Goal: Task Accomplishment & Management: Manage account settings

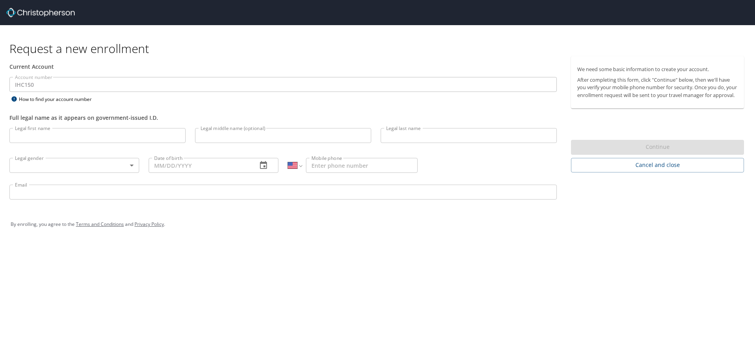
select select "US"
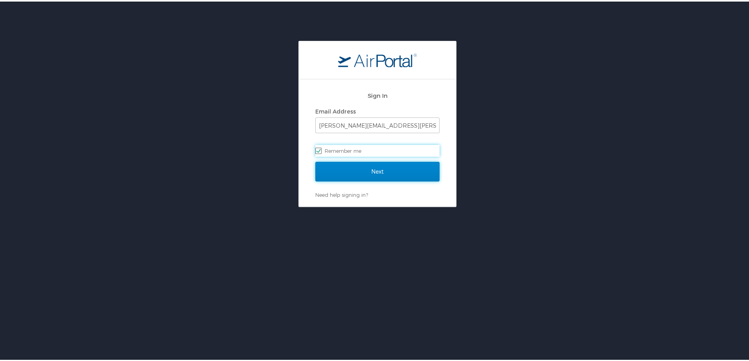
click at [356, 174] on input "Next" at bounding box center [377, 170] width 124 height 20
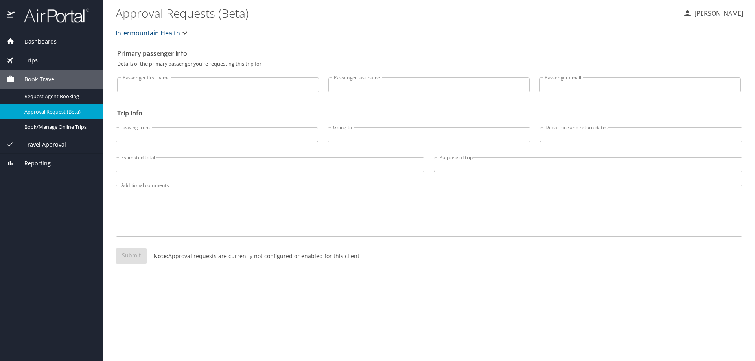
click at [46, 42] on span "Dashboards" at bounding box center [36, 41] width 42 height 9
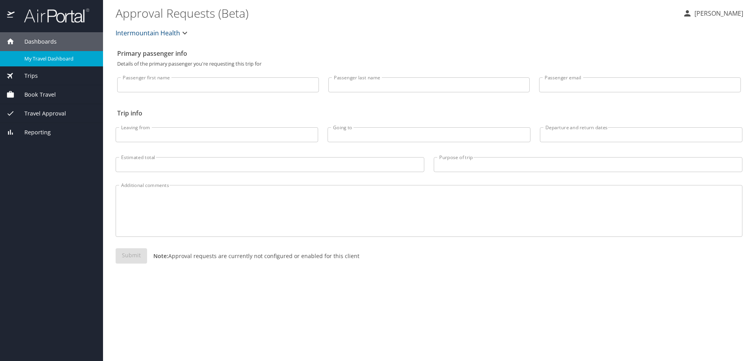
click at [47, 59] on span "My Travel Dashboard" at bounding box center [58, 58] width 69 height 7
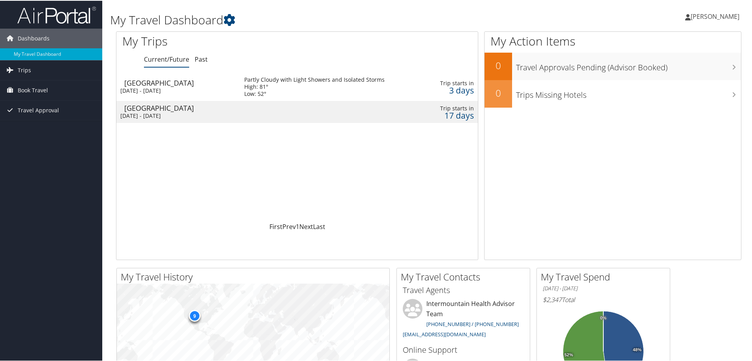
click at [218, 87] on div "Mon 6 Oct 2025 - Wed 8 Oct 2025" at bounding box center [176, 90] width 112 height 7
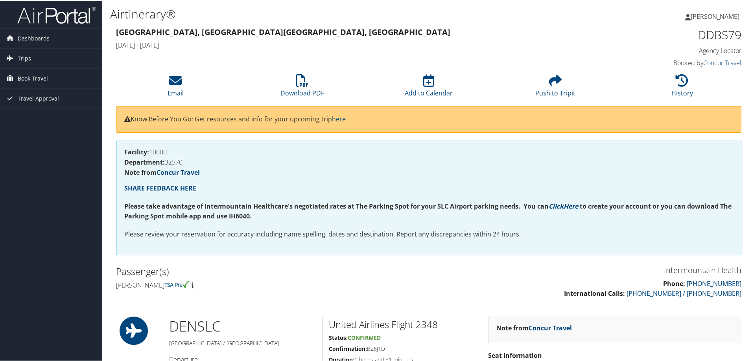
click at [29, 76] on span "Book Travel" at bounding box center [33, 78] width 30 height 20
click at [51, 117] on link "Book/Manage Online Trips" at bounding box center [51, 117] width 102 height 12
